Goal: Find specific page/section: Find specific page/section

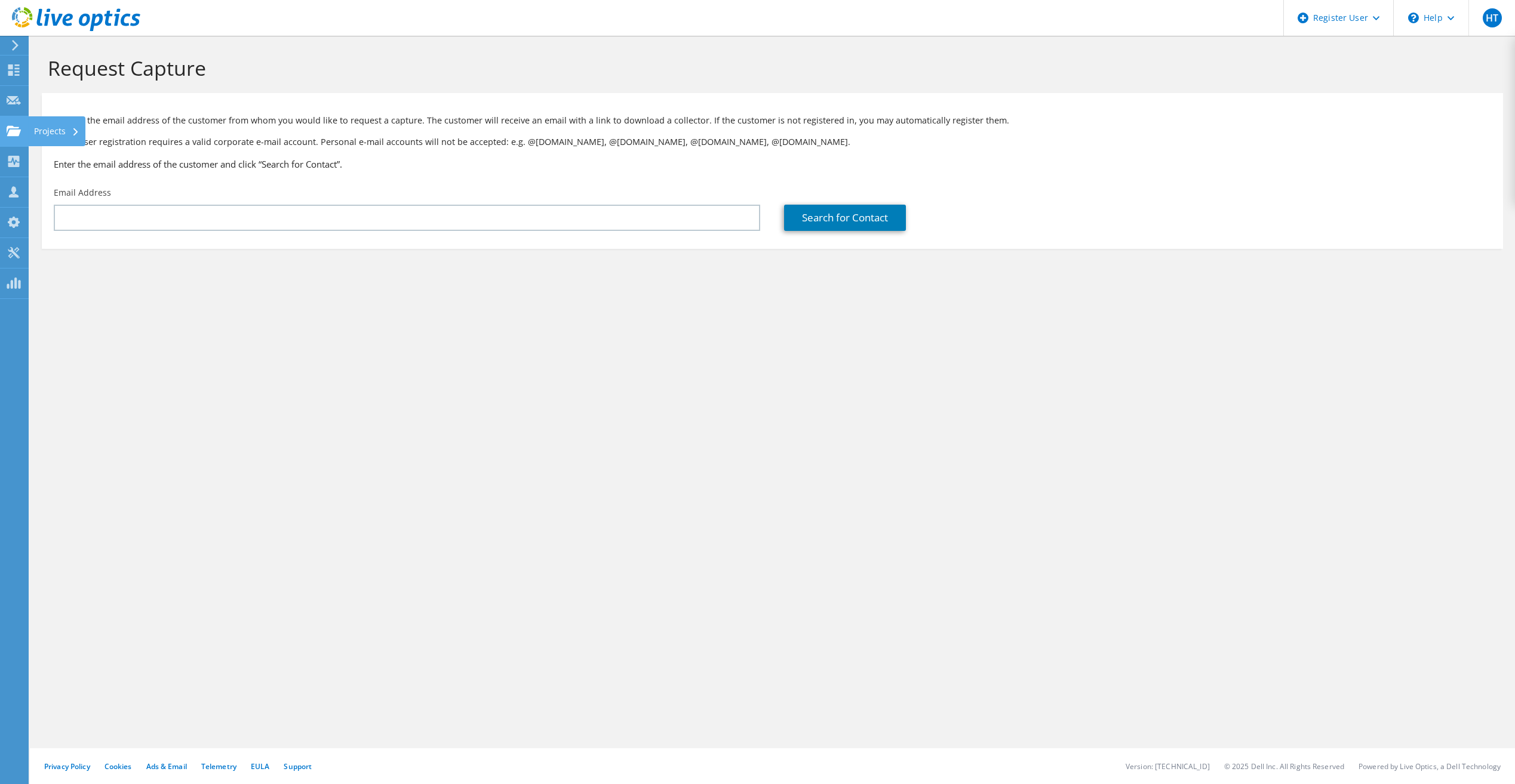
click at [14, 130] on use at bounding box center [14, 131] width 14 height 10
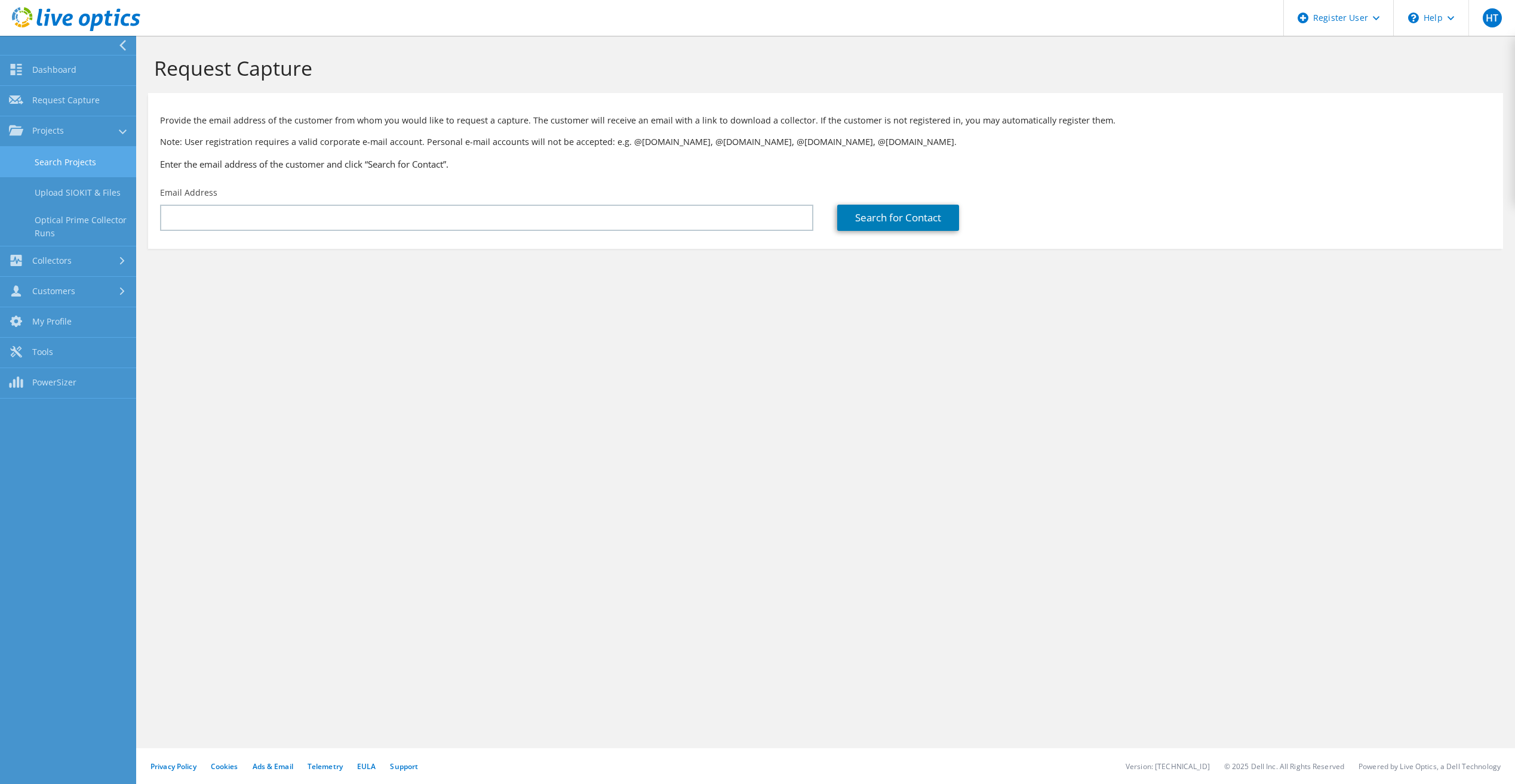
click at [86, 160] on link "Search Projects" at bounding box center [68, 162] width 136 height 31
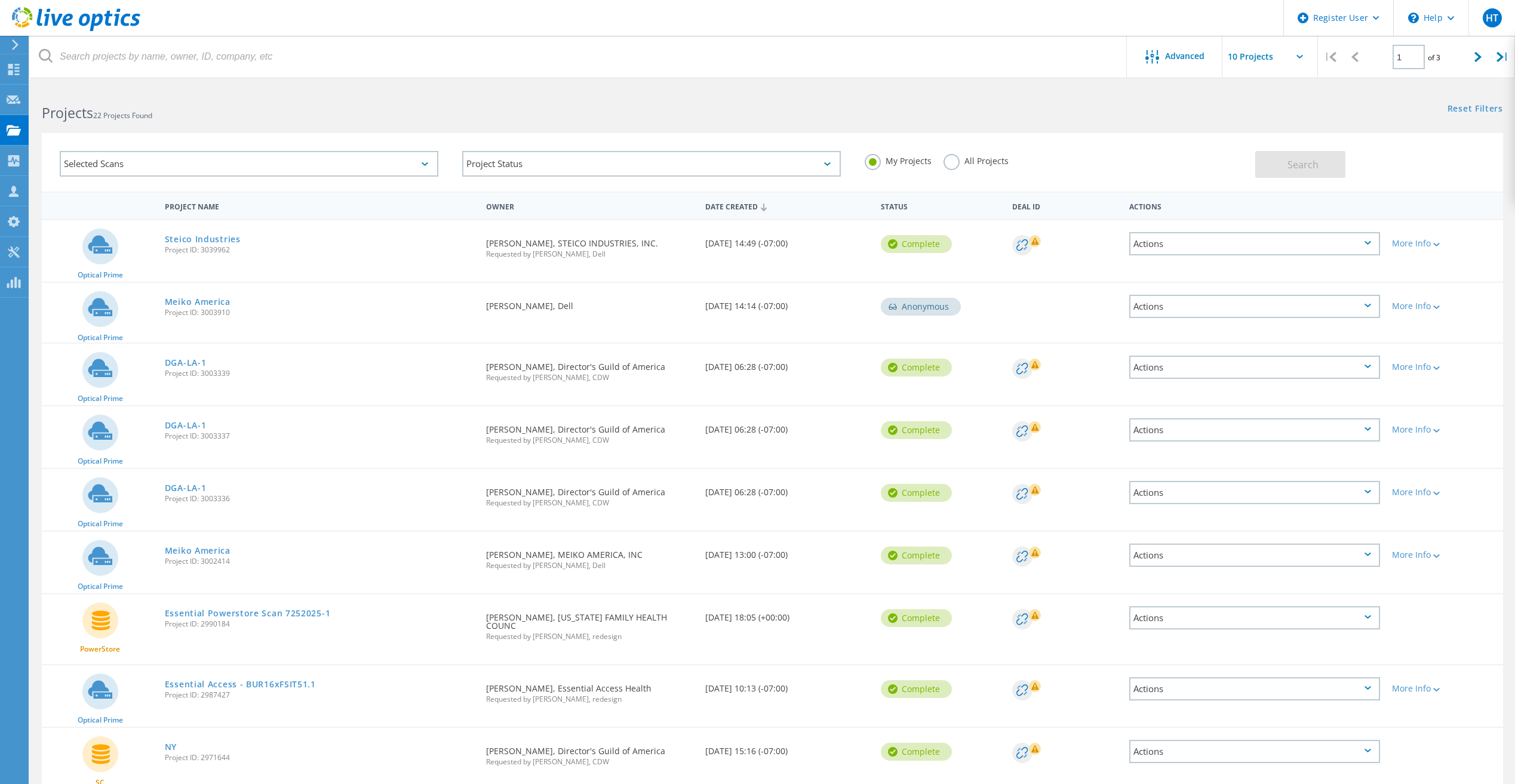
click at [919, 17] on header "Register User \n Help Explore Helpful Articles Contact Support HT Dell User Har…" at bounding box center [758, 18] width 1515 height 36
click at [939, 19] on header "Register User \n Help Explore Helpful Articles Contact Support HT Dell User Har…" at bounding box center [758, 18] width 1515 height 36
click at [1003, 9] on header "Register User \n Help Explore Helpful Articles Contact Support HT Dell User Har…" at bounding box center [758, 18] width 1515 height 36
